Goal: Information Seeking & Learning: Learn about a topic

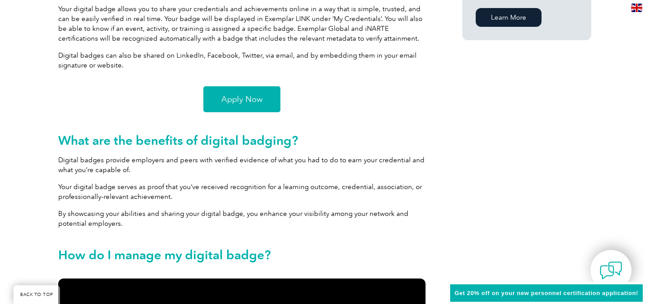
scroll to position [709, 0]
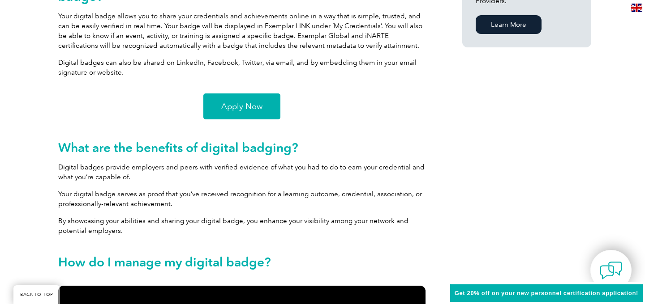
click at [261, 107] on span "Apply Now" at bounding box center [241, 107] width 41 height 8
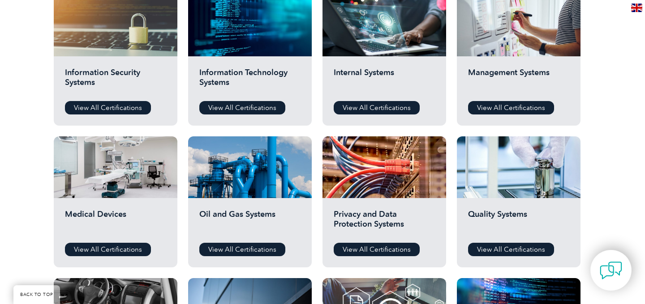
scroll to position [491, 0]
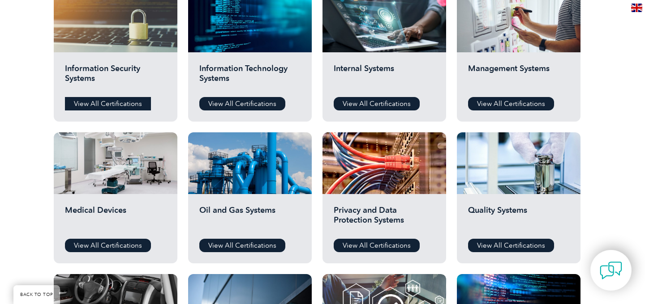
click at [116, 103] on link "View All Certifications" at bounding box center [108, 103] width 86 height 13
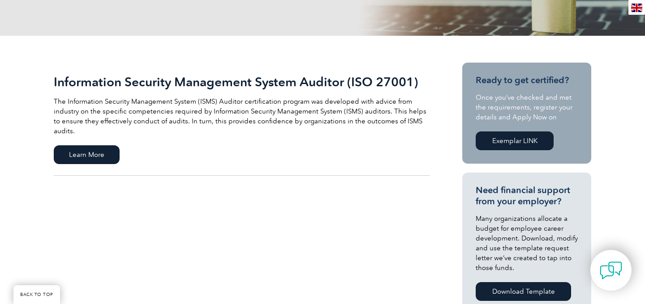
scroll to position [167, 0]
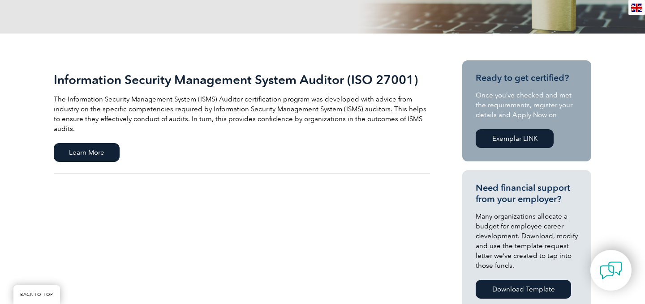
click at [511, 141] on link "Exemplar LINK" at bounding box center [514, 138] width 78 height 19
